Goal: Navigation & Orientation: Find specific page/section

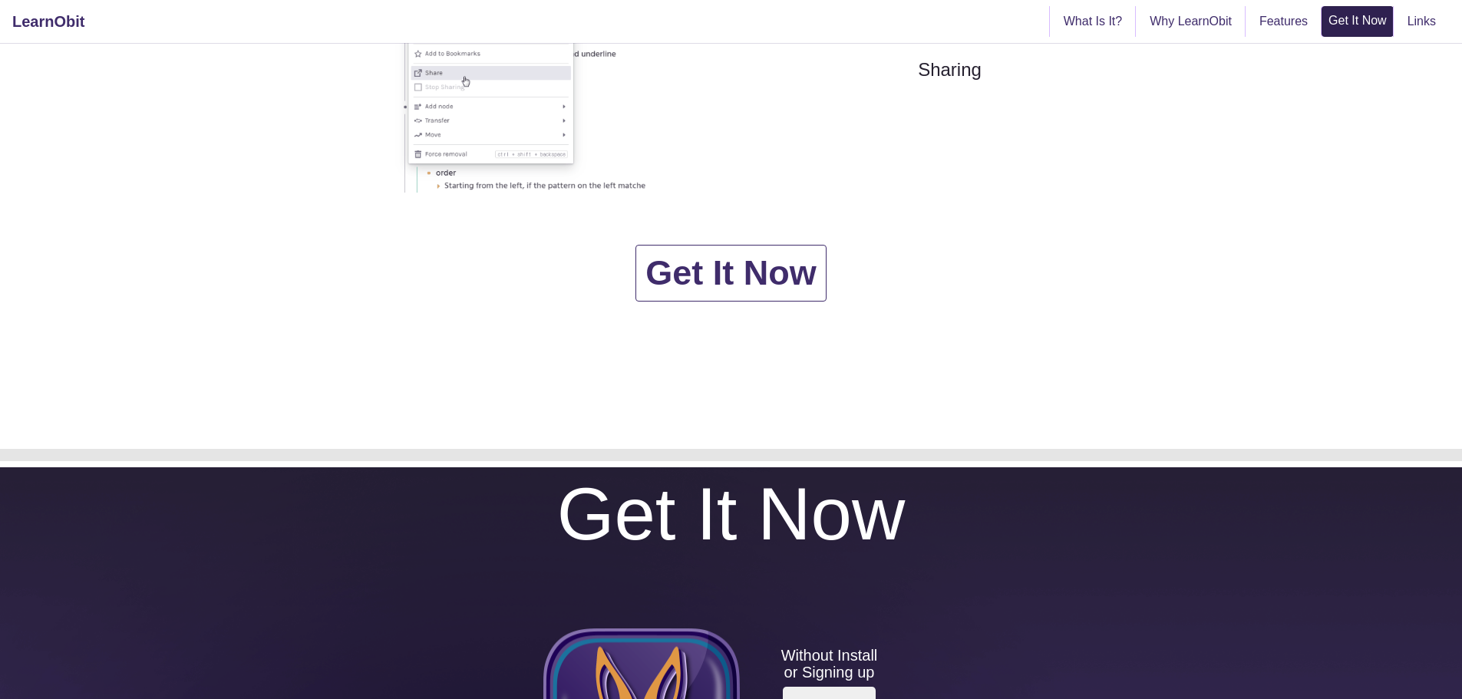
click at [1367, 18] on link "Get It Now" at bounding box center [1358, 21] width 71 height 28
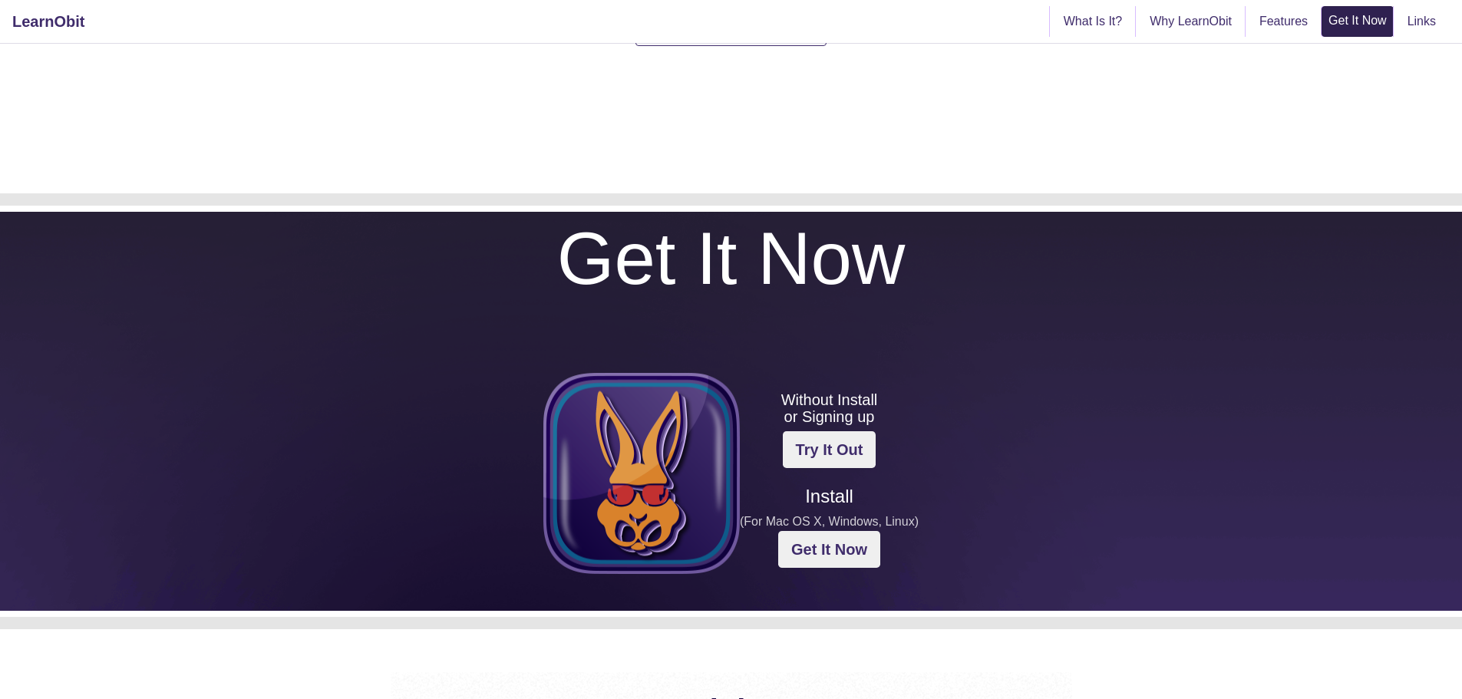
click at [1362, 8] on link "Get It Now" at bounding box center [1358, 21] width 71 height 28
click at [638, 473] on img at bounding box center [641, 473] width 197 height 201
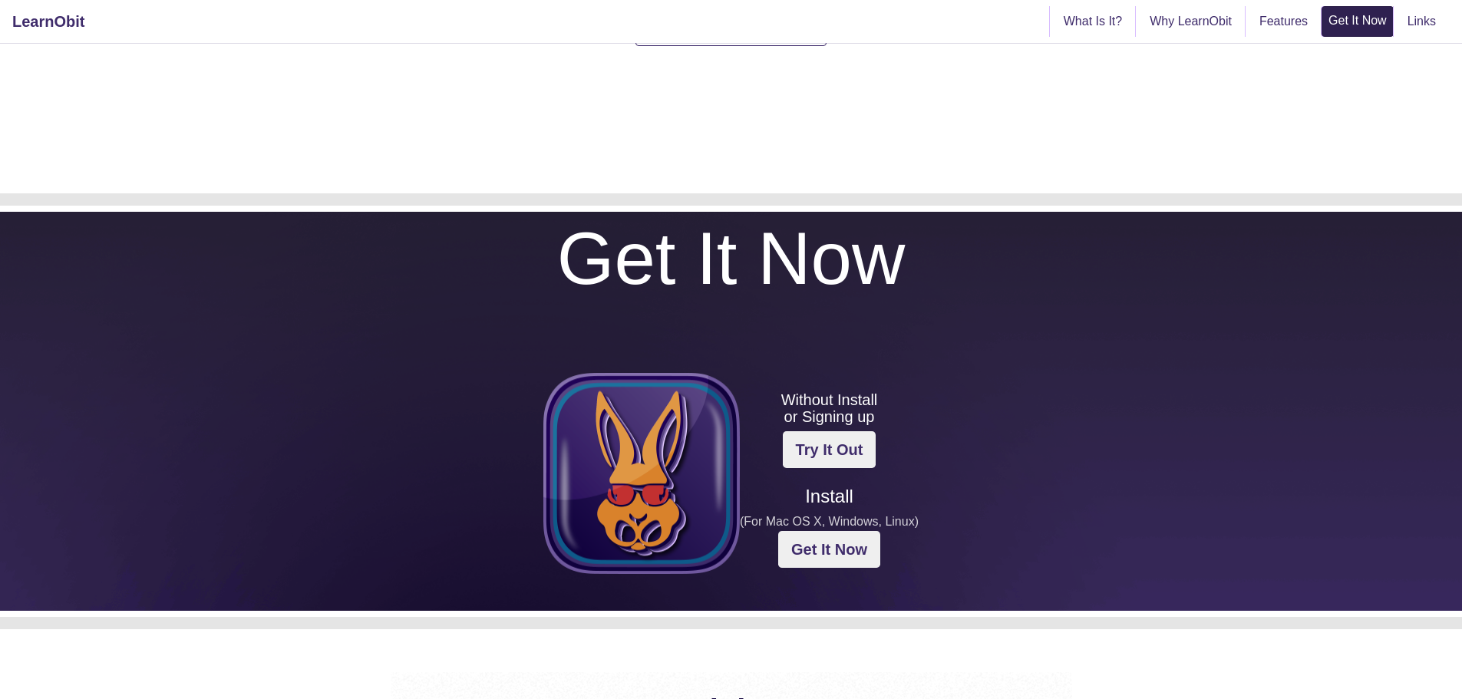
click at [638, 473] on img at bounding box center [641, 473] width 197 height 201
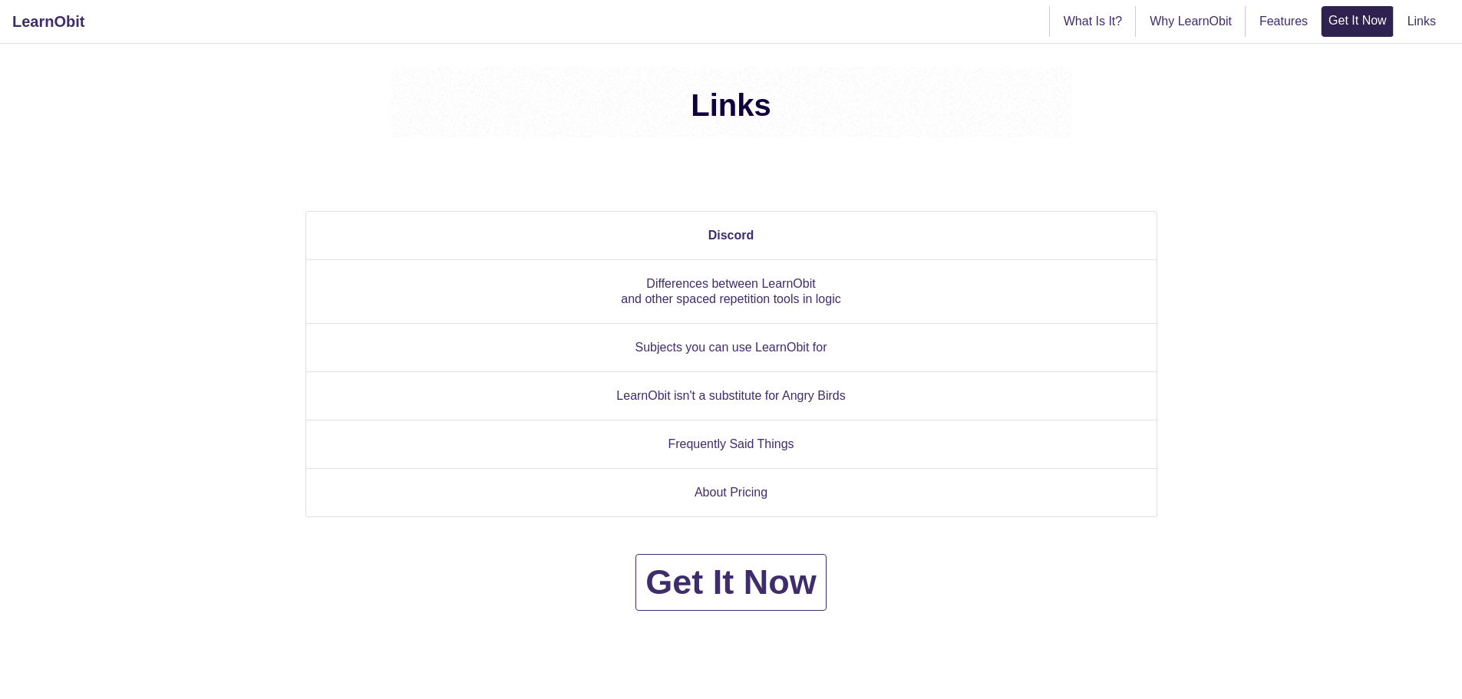
scroll to position [8840, 0]
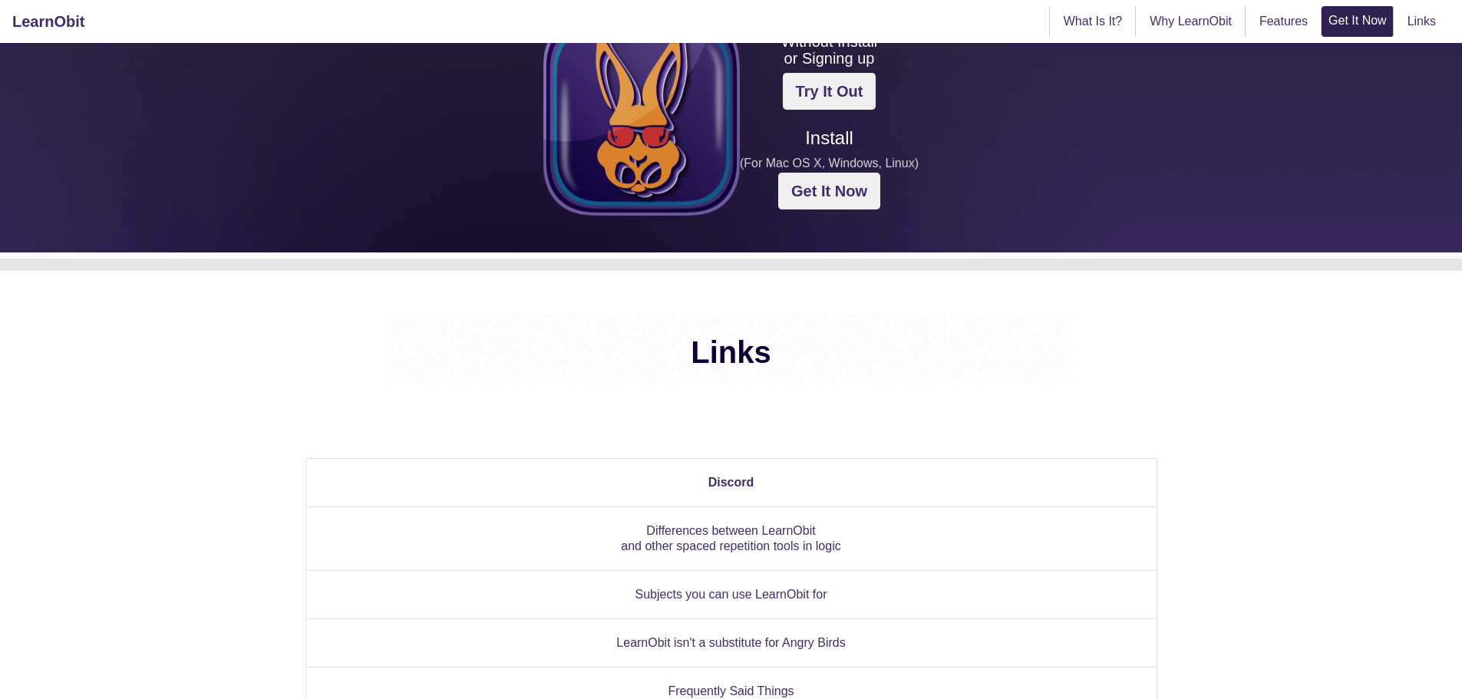
scroll to position [8226, 0]
